Goal: Obtain resource: Download file/media

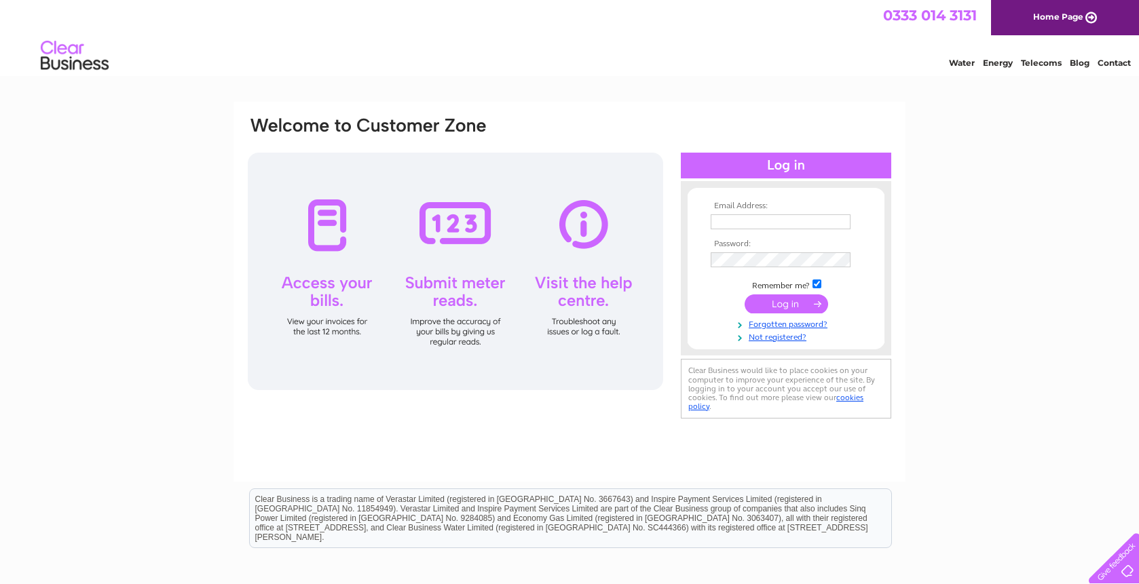
type input "[EMAIL_ADDRESS][DOMAIN_NAME]"
click at [791, 300] on input "submit" at bounding box center [786, 304] width 83 height 19
click at [785, 305] on input "submit" at bounding box center [786, 304] width 83 height 19
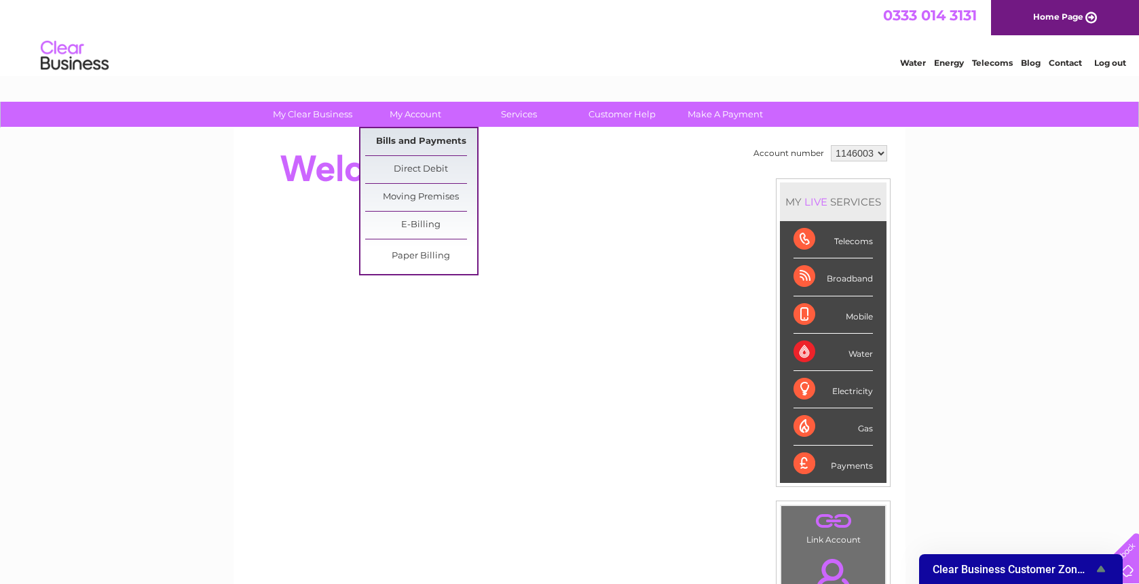
click at [432, 145] on link "Bills and Payments" at bounding box center [421, 141] width 112 height 27
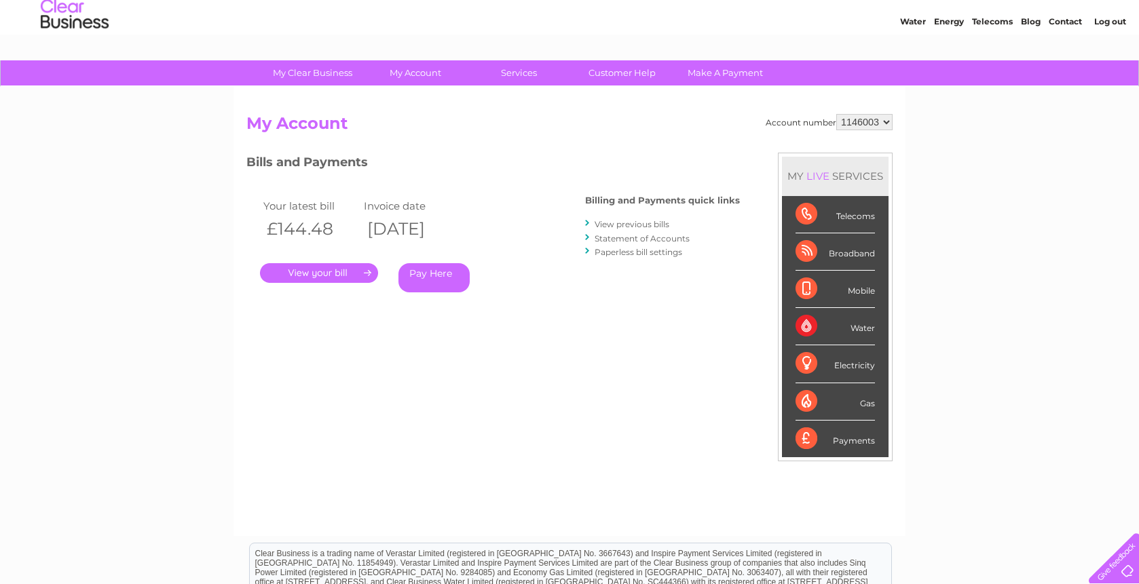
scroll to position [35, 0]
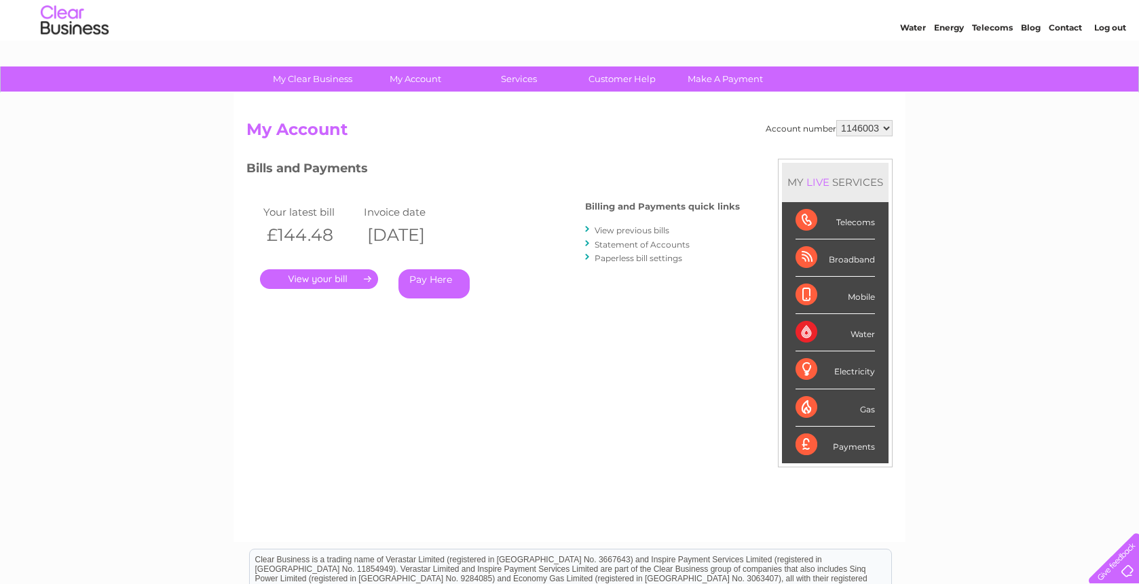
click at [641, 232] on link "View previous bills" at bounding box center [632, 230] width 75 height 10
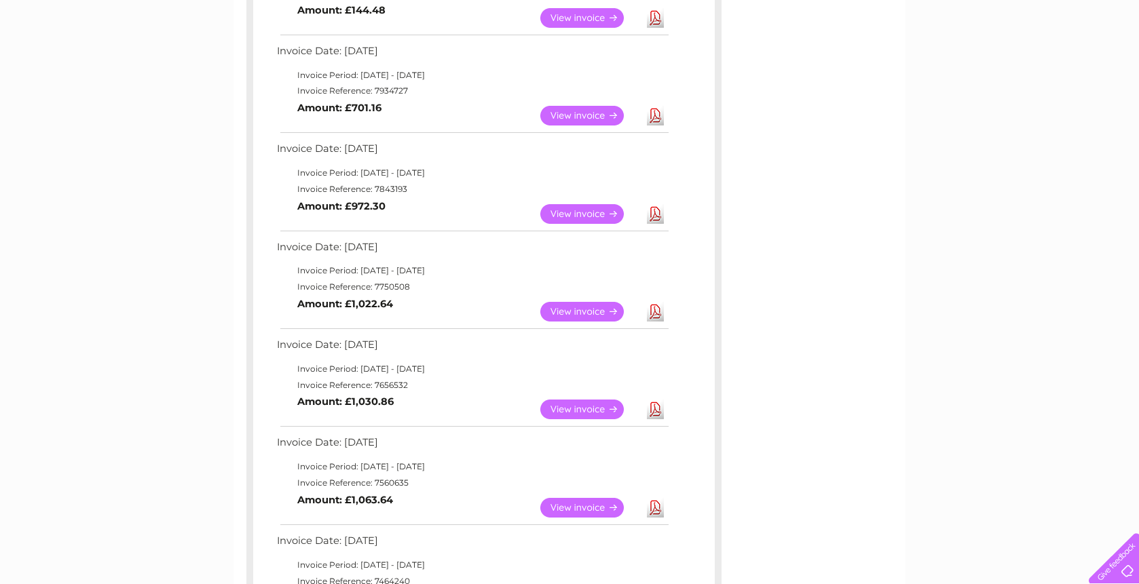
scroll to position [313, 0]
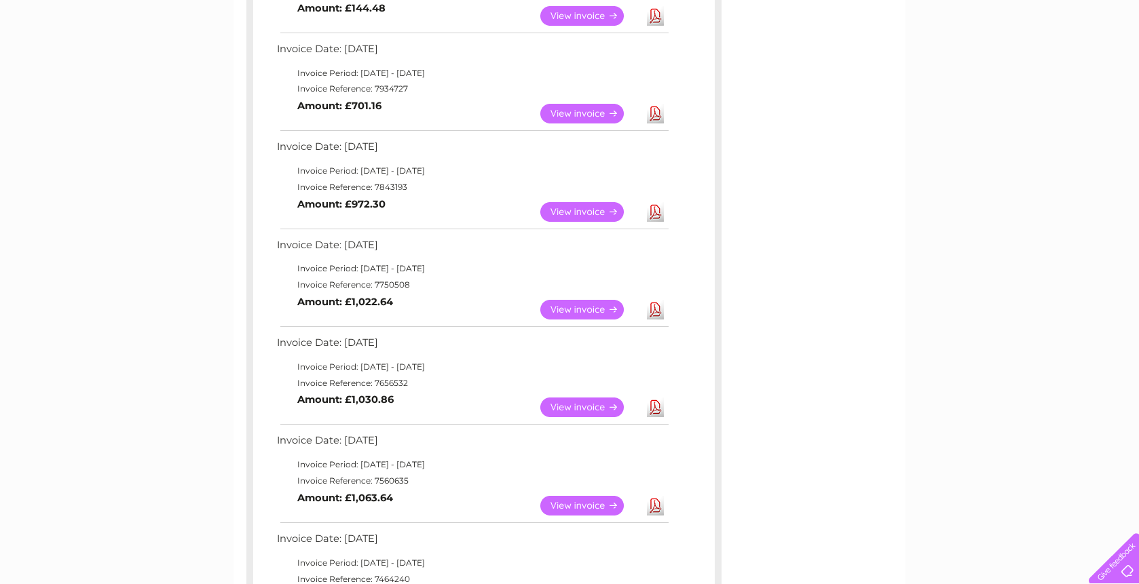
click at [654, 313] on link "Download" at bounding box center [655, 310] width 17 height 20
click at [657, 214] on link "Download" at bounding box center [655, 212] width 17 height 20
click at [659, 109] on link "Download" at bounding box center [655, 114] width 17 height 20
click at [593, 14] on link "View" at bounding box center [590, 16] width 100 height 20
